Goal: Find specific page/section: Find specific page/section

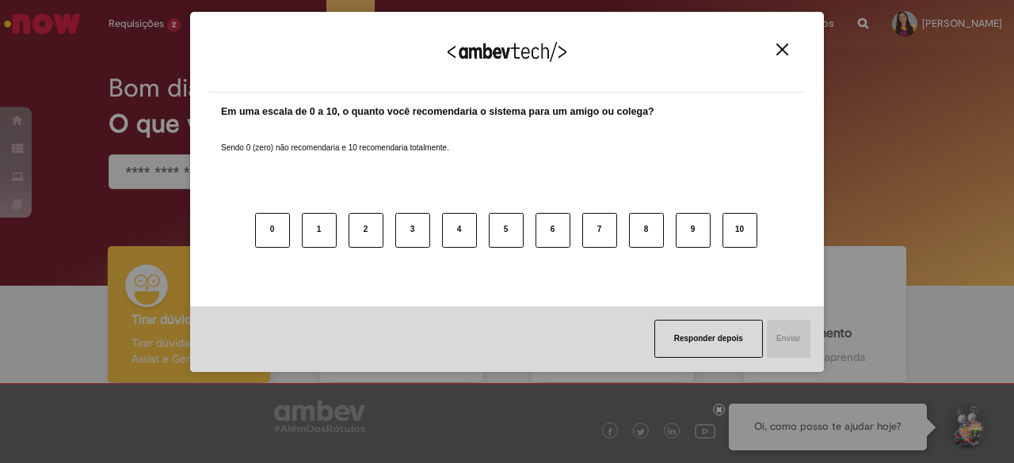
click at [775, 53] on button "Close" at bounding box center [782, 49] width 21 height 13
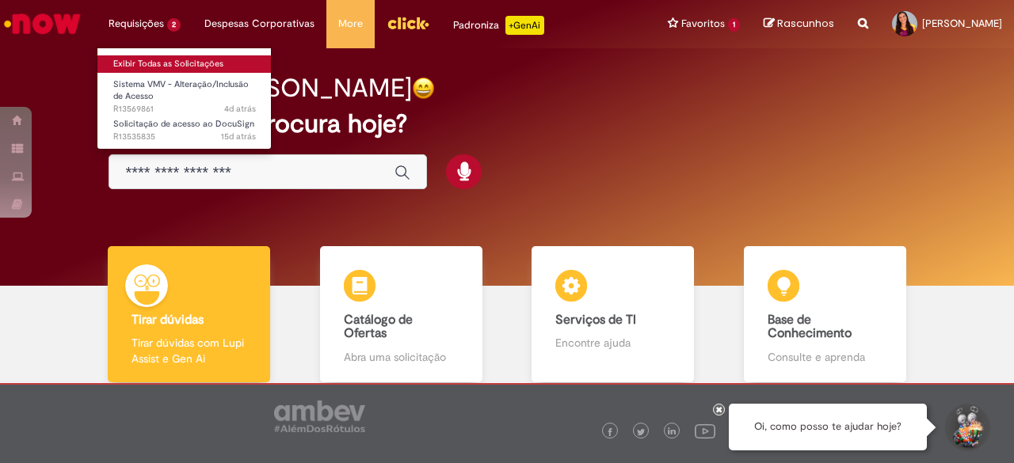
click at [157, 60] on link "Exibir Todas as Solicitações" at bounding box center [184, 63] width 174 height 17
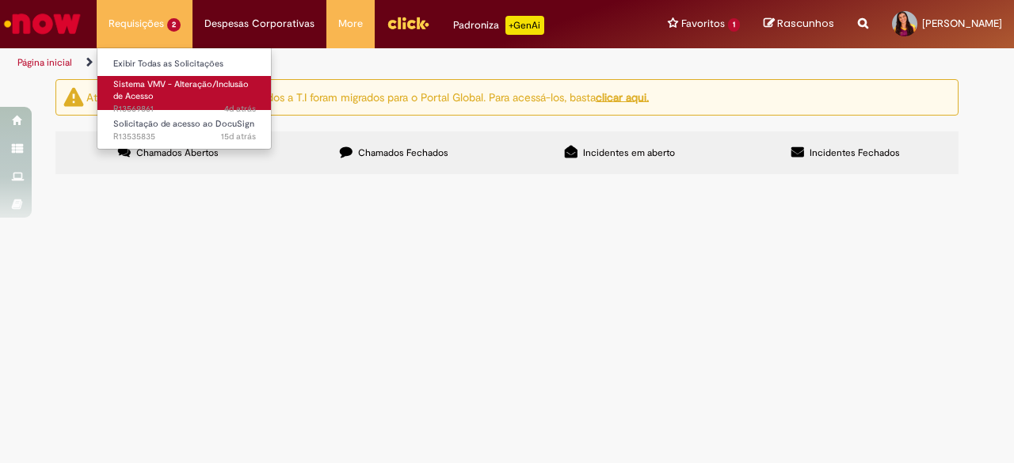
click at [201, 80] on span "Sistema VMV - Alteração/Inclusão de Acesso" at bounding box center [180, 90] width 135 height 25
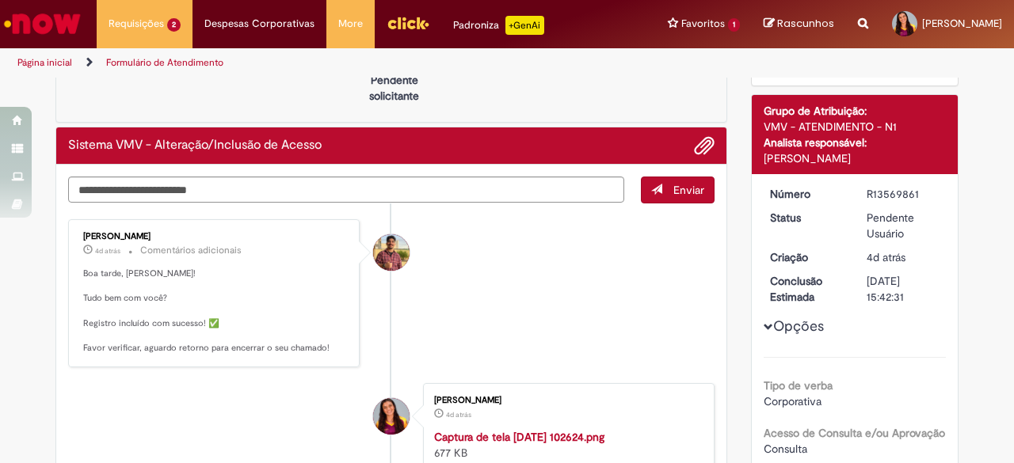
scroll to position [59, 0]
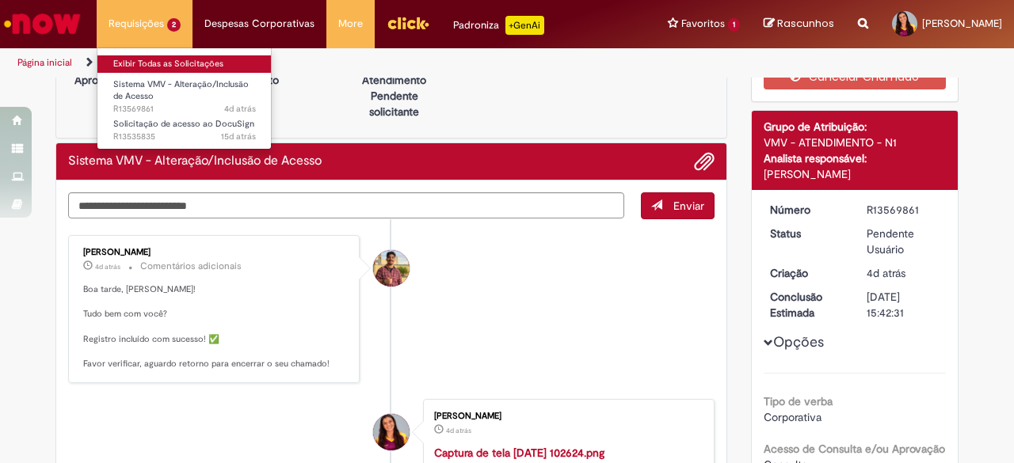
click at [165, 56] on link "Exibir Todas as Solicitações" at bounding box center [184, 63] width 174 height 17
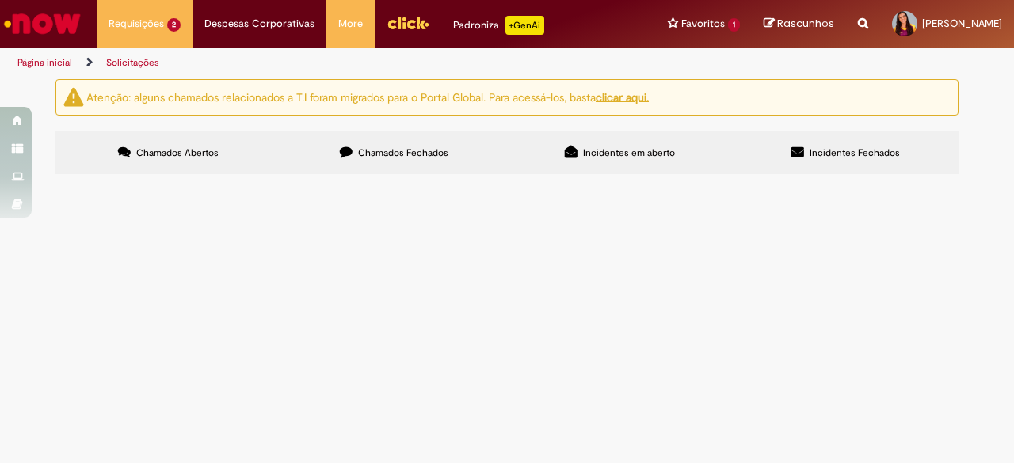
click at [643, 94] on u "clicar aqui." at bounding box center [622, 97] width 53 height 14
